Goal: Check status: Check status

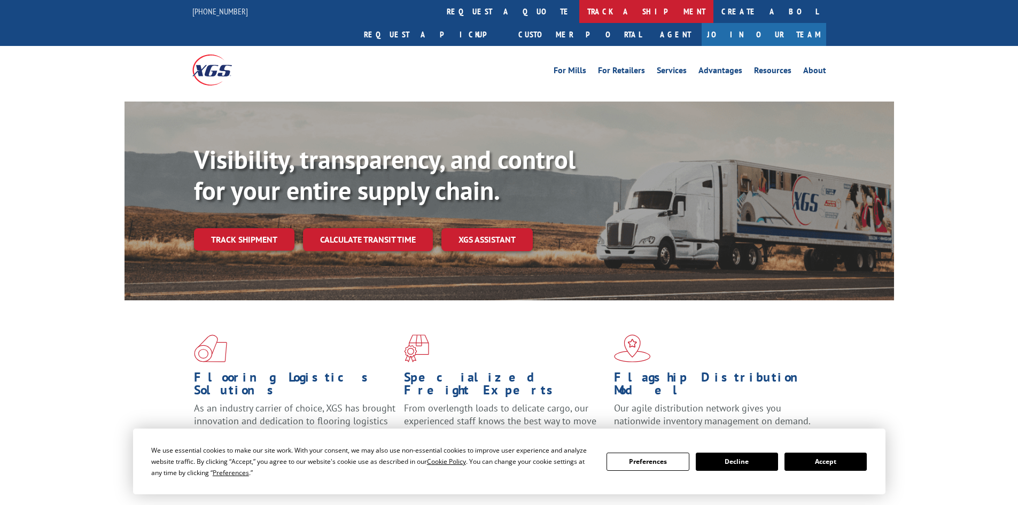
click at [579, 9] on link "track a shipment" at bounding box center [646, 11] width 134 height 23
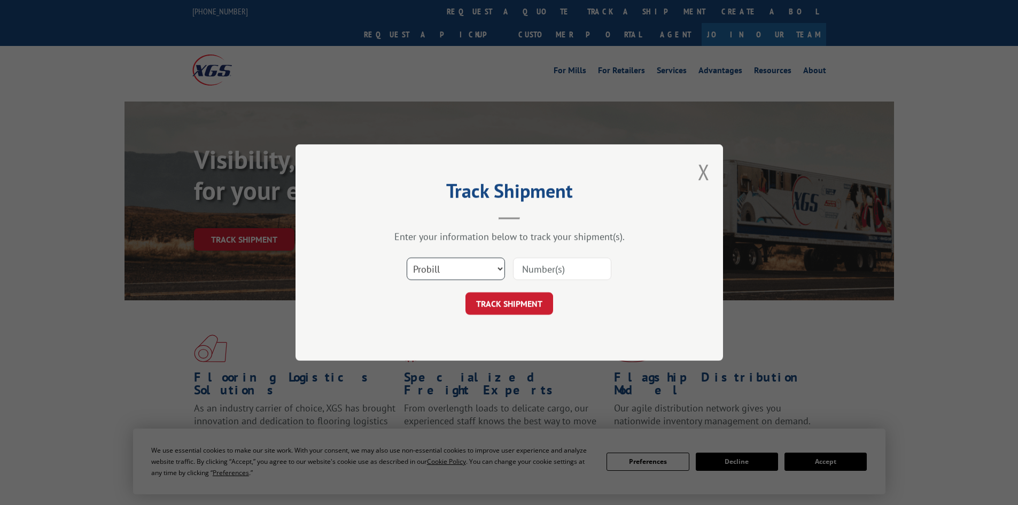
click at [433, 271] on select "Select category... Probill BOL PO" at bounding box center [456, 268] width 98 height 22
click at [407, 257] on select "Select category... Probill BOL PO" at bounding box center [456, 268] width 98 height 22
drag, startPoint x: 537, startPoint y: 264, endPoint x: 846, endPoint y: 176, distance: 321.6
click at [550, 262] on input at bounding box center [562, 268] width 98 height 22
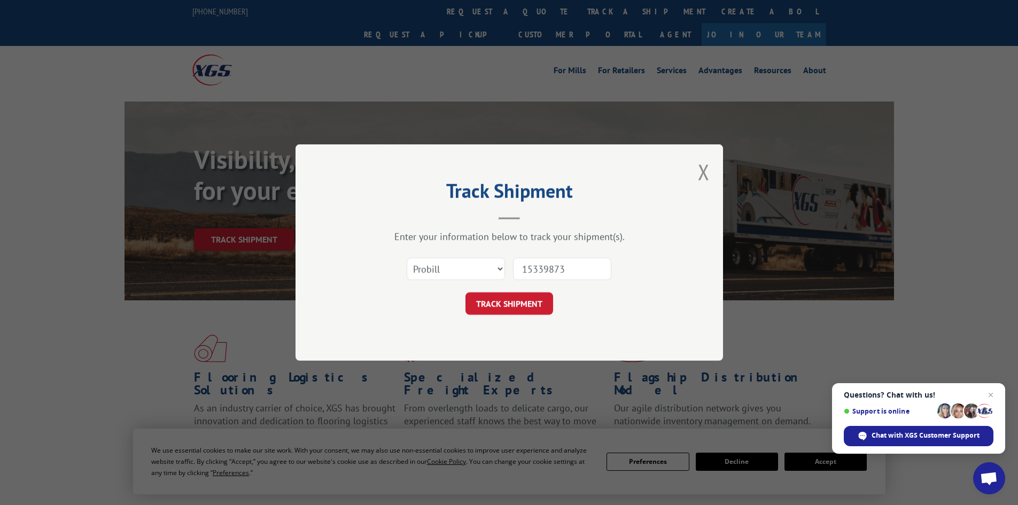
type input "15339873"
click at [465, 292] on button "TRACK SHIPMENT" at bounding box center [509, 303] width 88 height 22
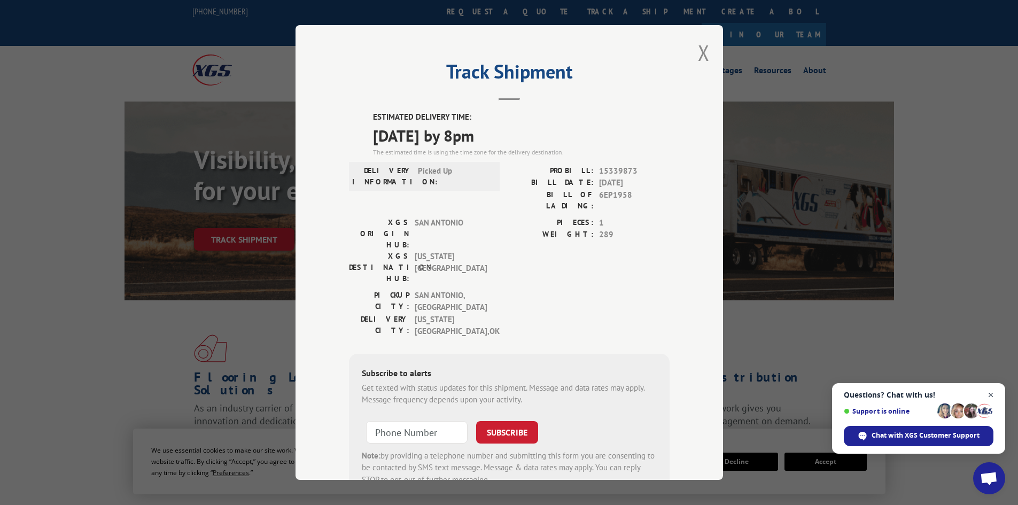
click at [990, 395] on span "Close chat" at bounding box center [990, 394] width 13 height 13
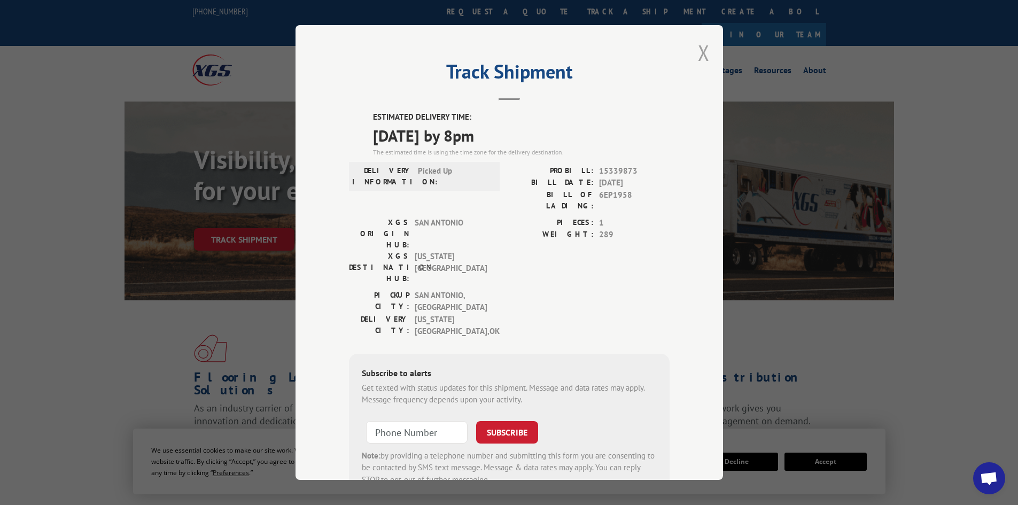
click at [698, 52] on button "Close modal" at bounding box center [704, 52] width 12 height 28
